Goal: Check status: Check status

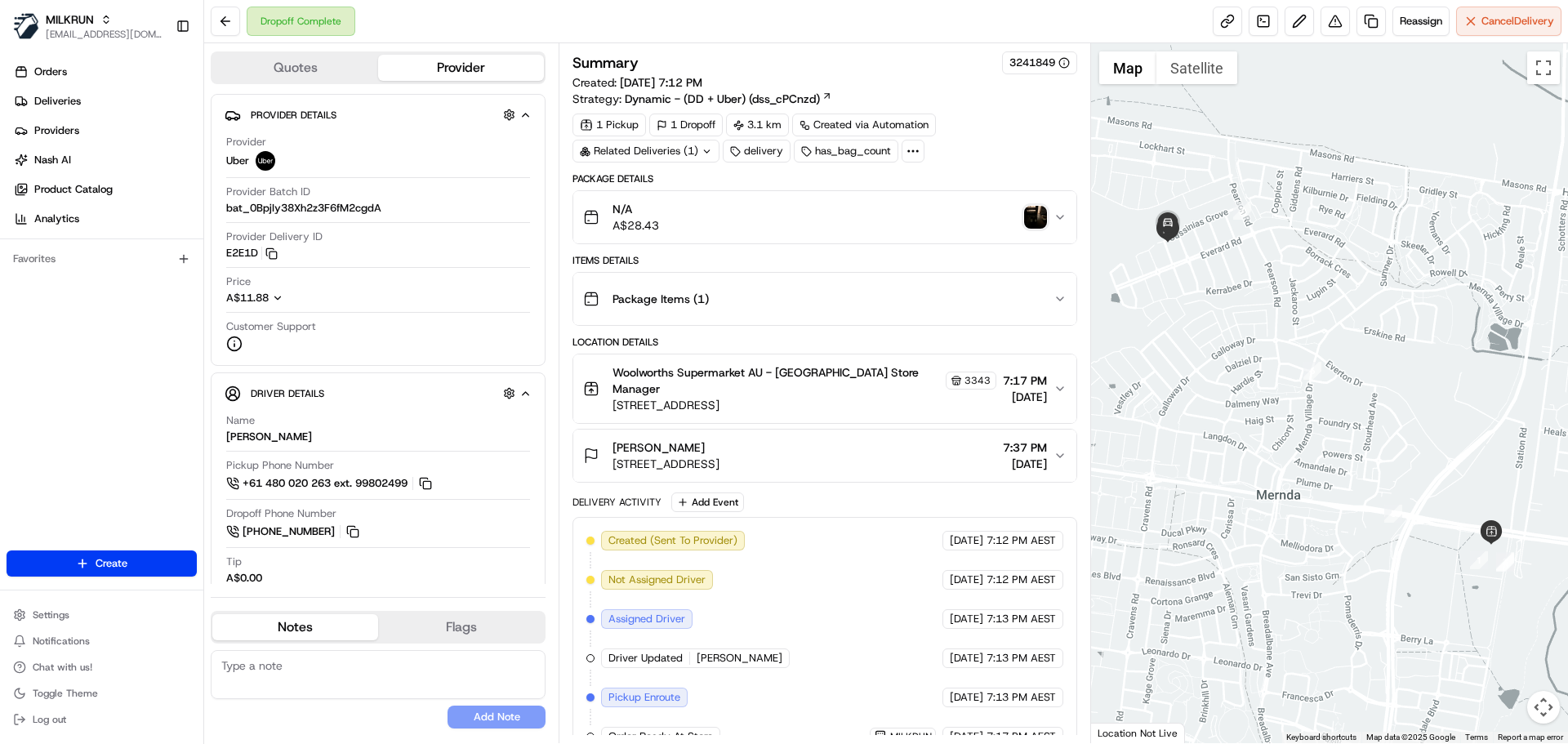
scroll to position [222, 0]
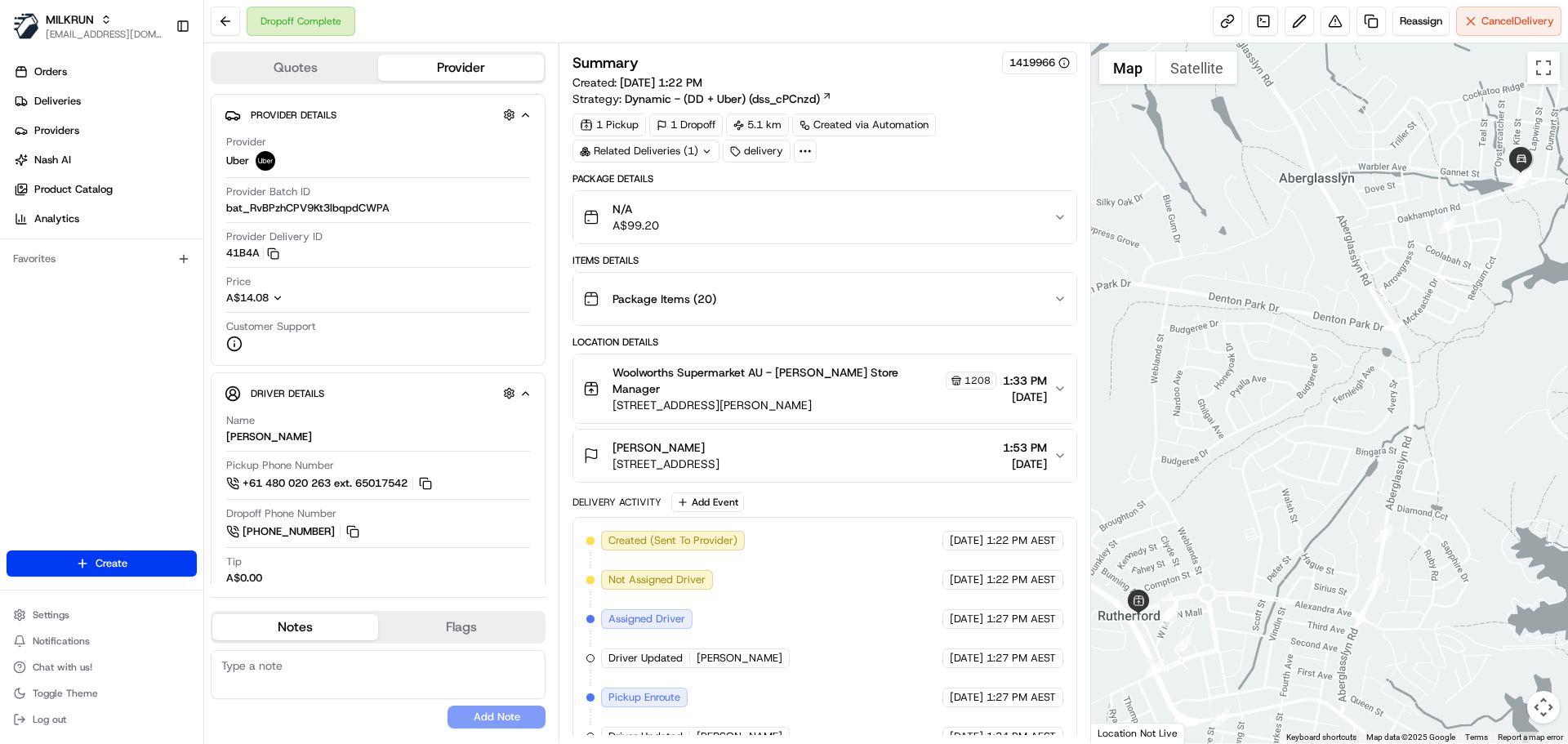
scroll to position [246, 0]
